Goal: Complete application form

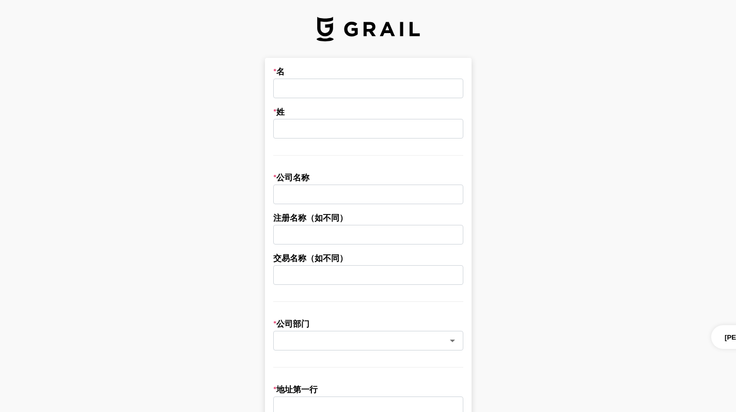
click at [353, 89] on input "text" at bounding box center [368, 89] width 190 height 20
type input "Ethan"
click at [362, 129] on input "text" at bounding box center [368, 129] width 190 height 20
type input "Huang"
click at [346, 193] on input "text" at bounding box center [368, 195] width 190 height 20
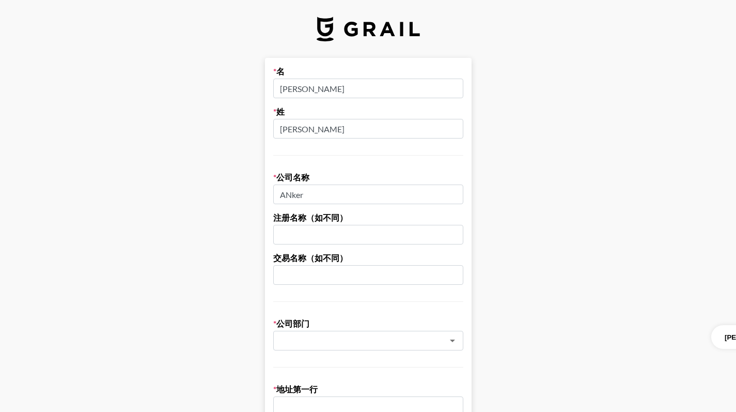
click at [298, 196] on input "ANker" at bounding box center [368, 195] width 190 height 20
click at [296, 194] on input "ANker" at bounding box center [368, 195] width 190 height 20
type input "Anker"
click at [309, 231] on input "text" at bounding box center [368, 235] width 190 height 20
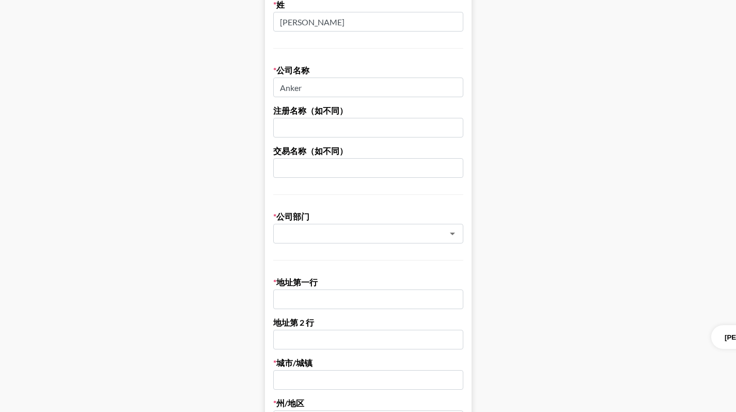
scroll to position [111, 0]
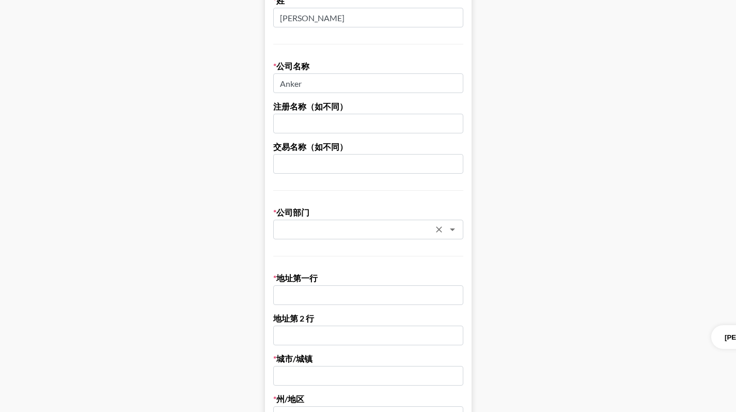
click at [372, 236] on div "​" at bounding box center [368, 230] width 190 height 20
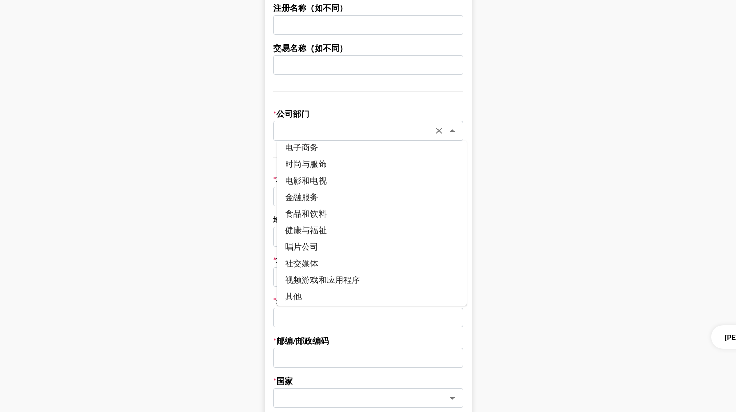
scroll to position [127, 0]
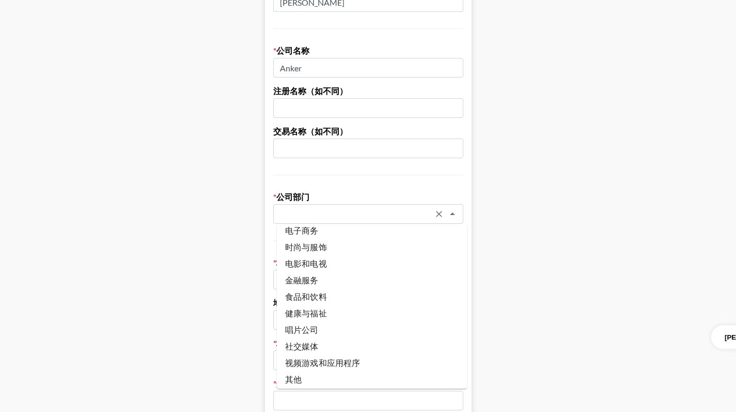
click at [336, 232] on li "电子商务" at bounding box center [372, 230] width 190 height 17
type input "E-Commerce"
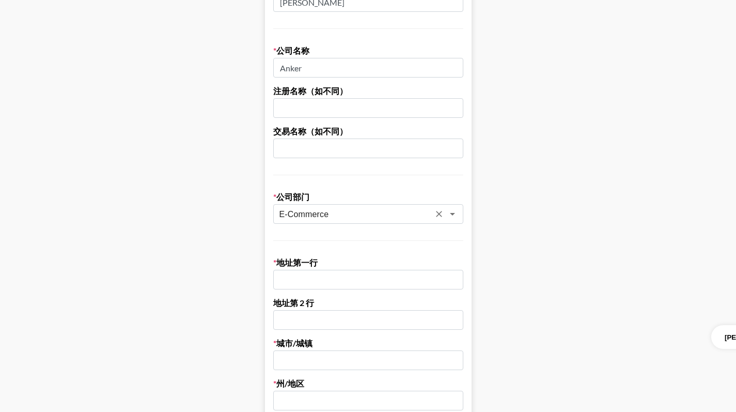
click at [437, 280] on input "text" at bounding box center [368, 280] width 190 height 20
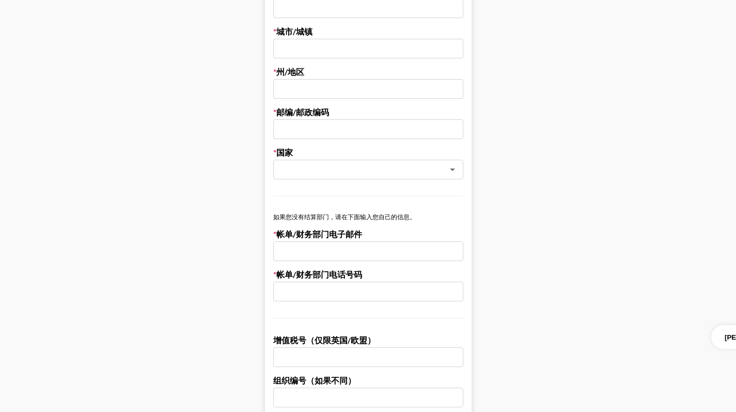
scroll to position [438, 0]
click at [455, 169] on icon "打开" at bounding box center [452, 170] width 5 height 3
click at [554, 197] on main "名 Ethan 姓 Huang 公司名称 Anker 注册名称（如不同） 交易名称（如不同） 公司部门 E-Commerce ​ 地址第一行 地址第 2 行 …" at bounding box center [368, 52] width 720 height 864
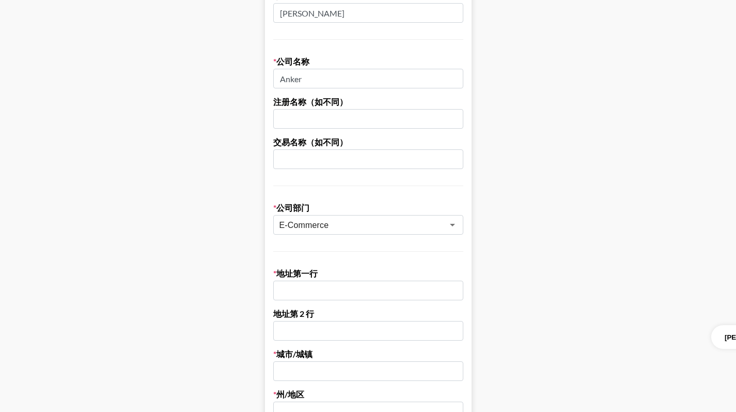
scroll to position [100, 0]
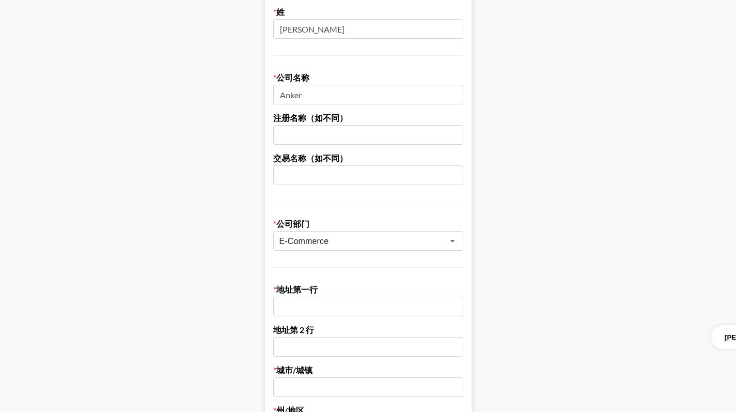
drag, startPoint x: 333, startPoint y: 95, endPoint x: 253, endPoint y: 94, distance: 80.6
click at [253, 94] on main "名 Ethan 姓 Huang 公司名称 Anker 注册名称（如不同） 交易名称（如不同） 公司部门 E-Commerce ​ 地址第一行 地址第 2 行 …" at bounding box center [368, 390] width 720 height 864
paste input "NKER INNOVATIONS LIMITED"
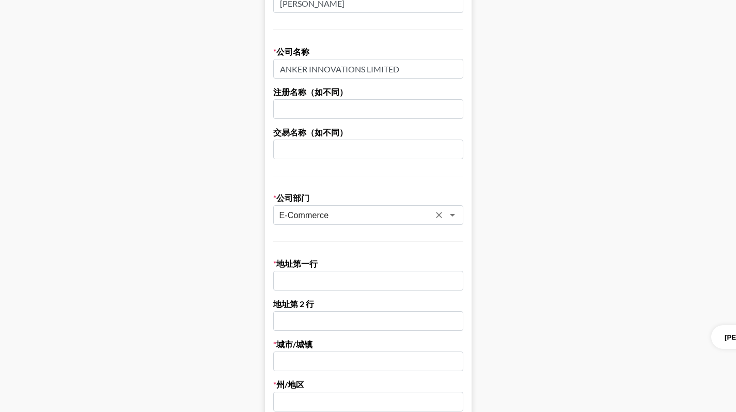
scroll to position [127, 0]
type input "ANKER INNOVATIONS LIMITED"
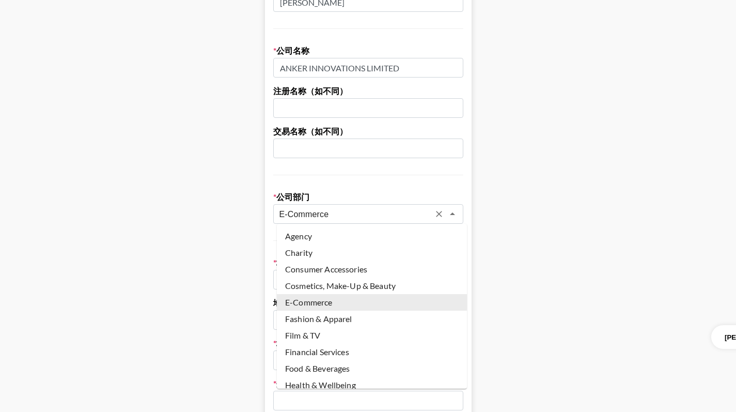
click at [430, 216] on input "E-Commerce" at bounding box center [355, 214] width 150 height 12
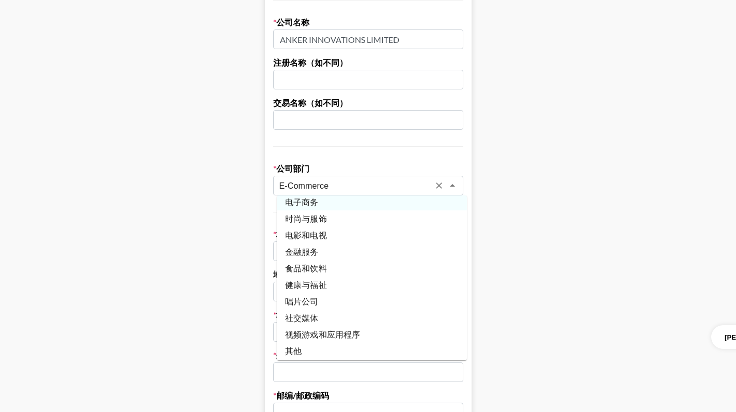
scroll to position [259, 0]
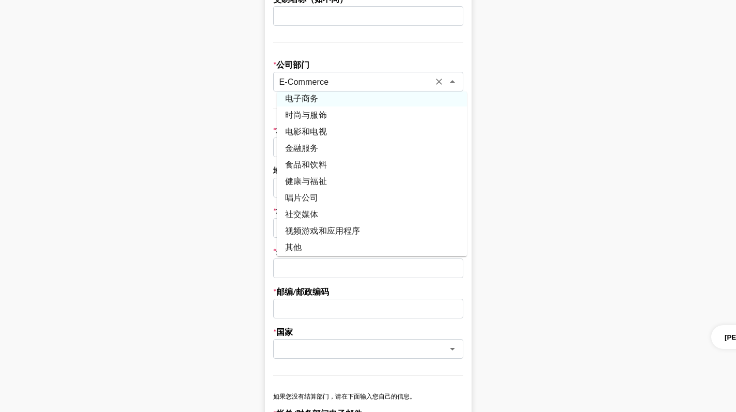
click at [590, 266] on main "名 Ethan 姓 Huang 公司名称 ANKER INNOVATIONS LIMITED 注册名称（如不同） 交易名称（如不同） 公司部门 E-Comme…" at bounding box center [368, 231] width 720 height 864
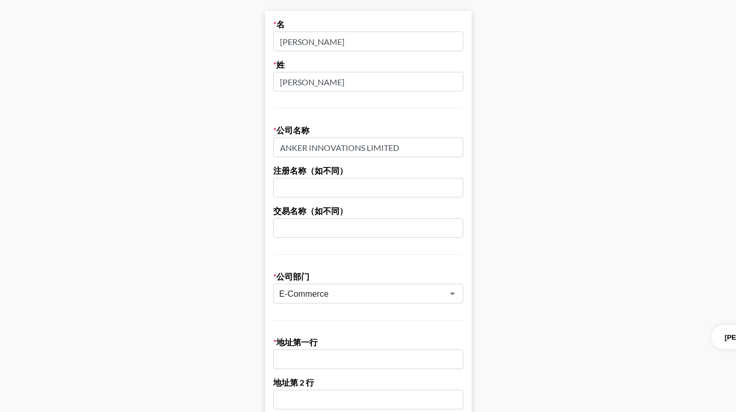
scroll to position [0, 0]
